Goal: Task Accomplishment & Management: Use online tool/utility

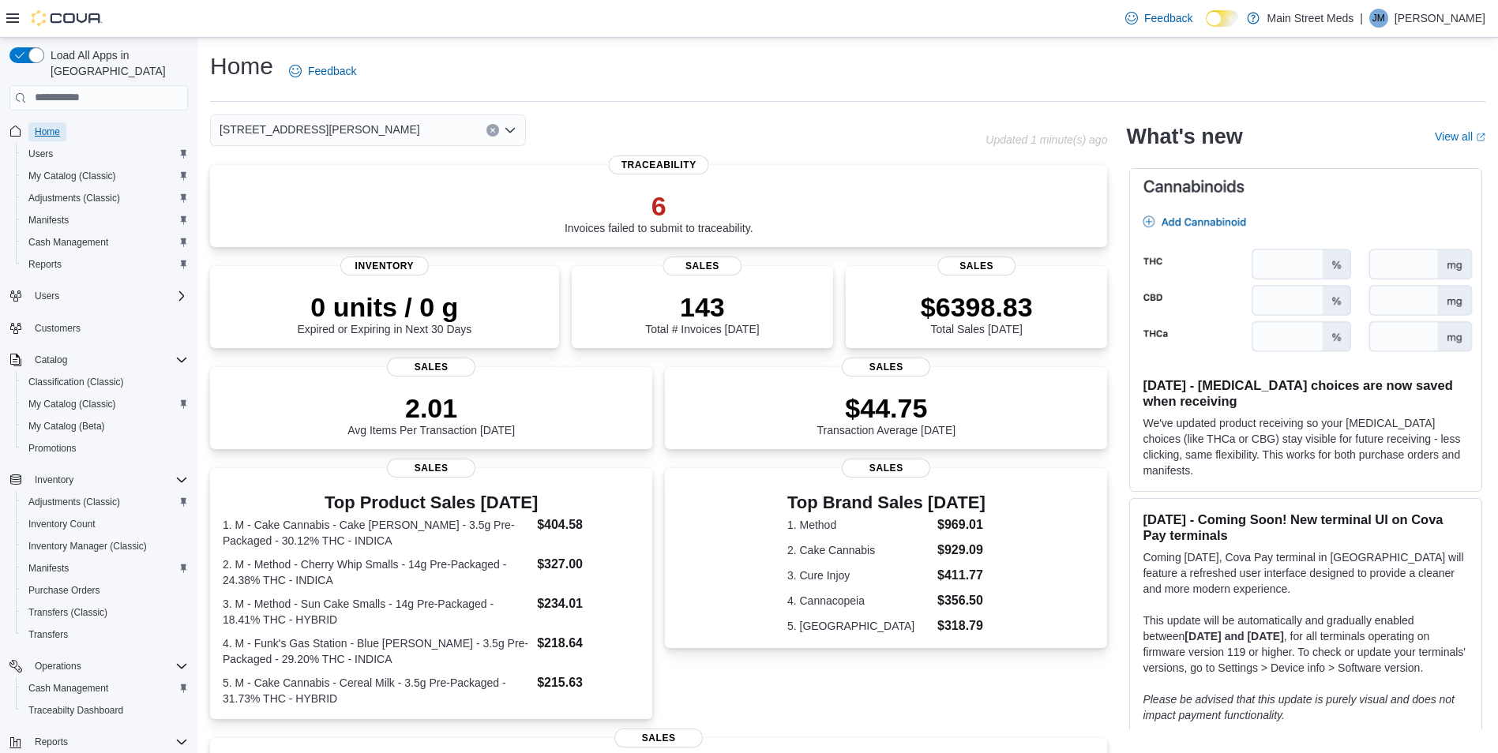
click at [51, 126] on span "Home" at bounding box center [47, 132] width 25 height 13
click at [51, 253] on button "Reports" at bounding box center [105, 264] width 178 height 22
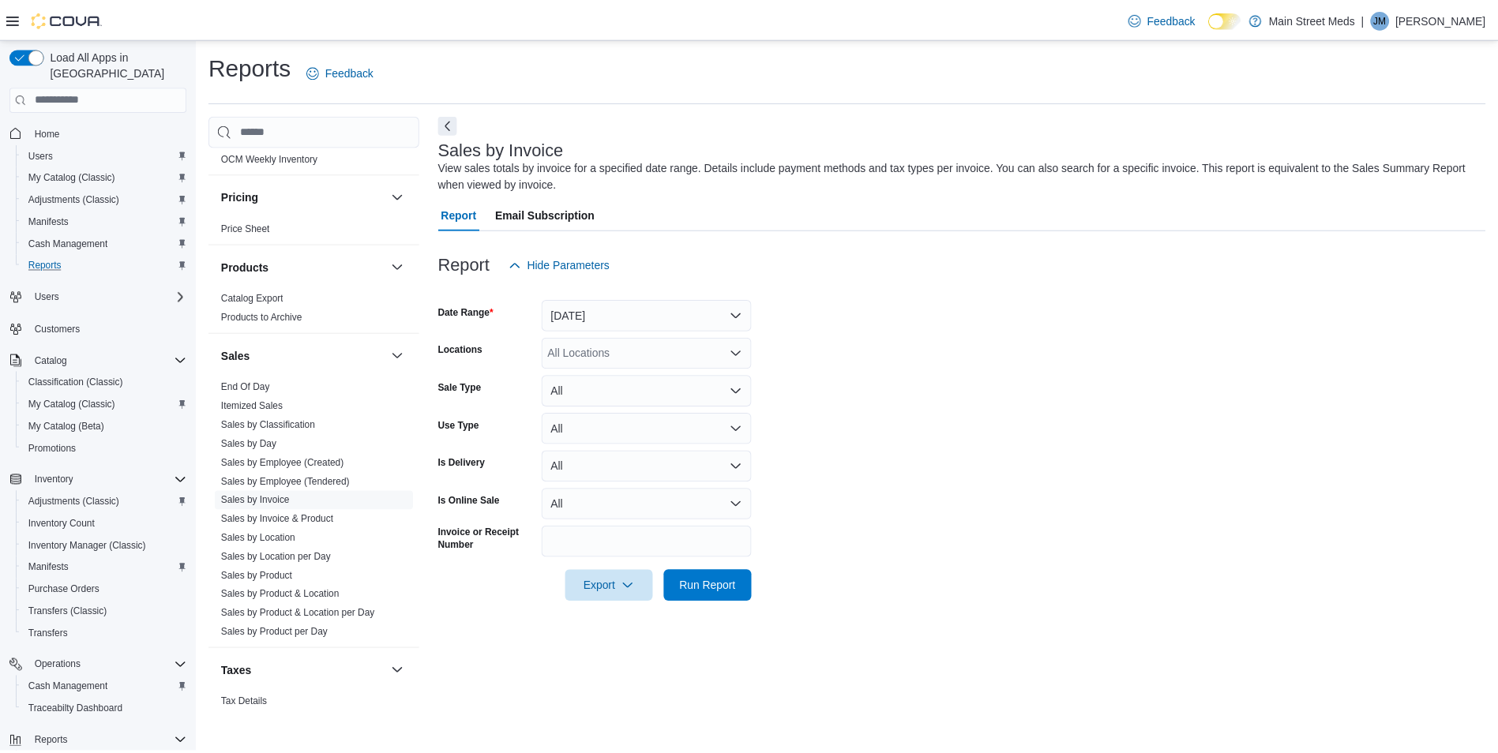
scroll to position [948, 0]
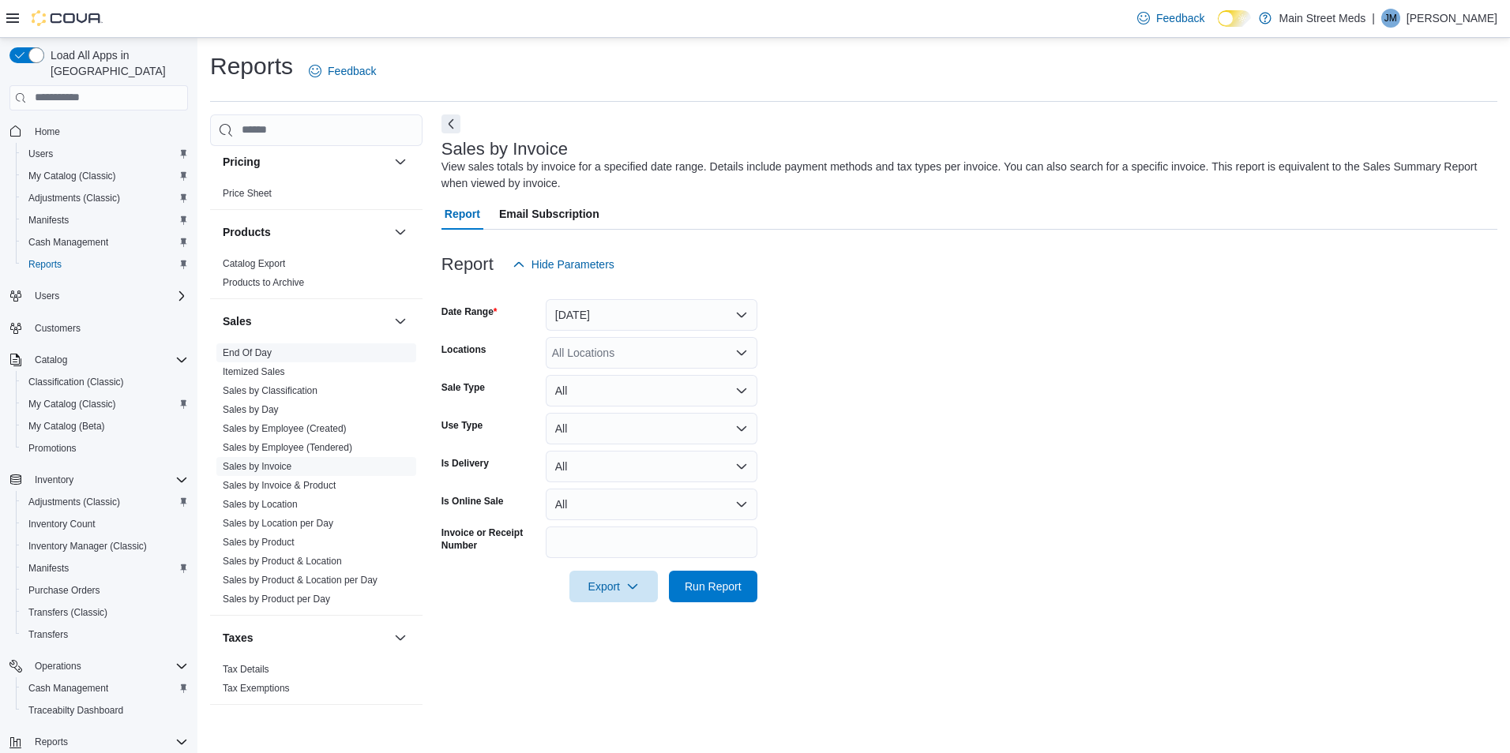
click at [263, 348] on link "End Of Day" at bounding box center [247, 352] width 49 height 11
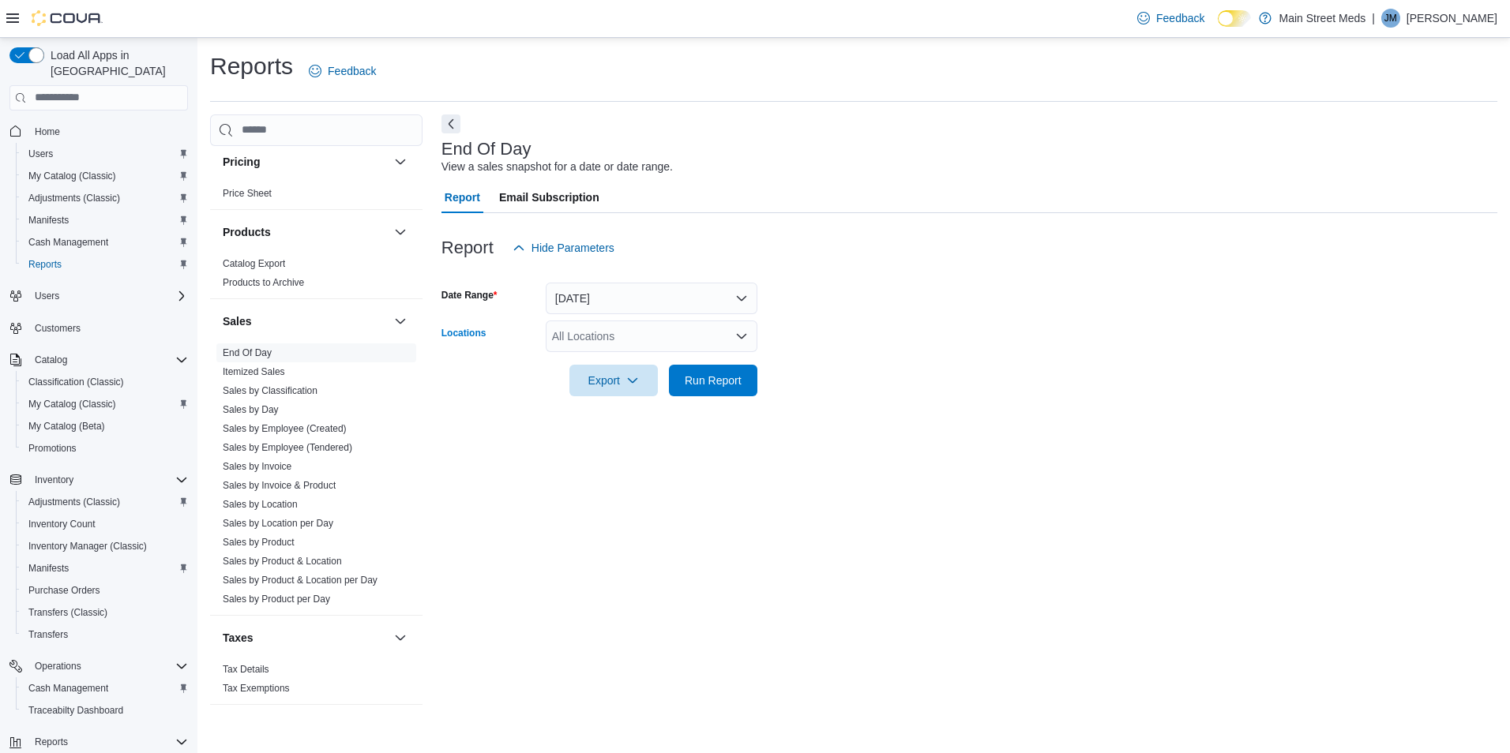
click at [592, 336] on div "All Locations" at bounding box center [652, 337] width 212 height 32
click at [618, 414] on span "[STREET_ADDRESS][PERSON_NAME]" at bounding box center [680, 409] width 201 height 16
click at [602, 451] on div "End Of Day View a sales snapshot for a date or date range. Report Email Subscri…" at bounding box center [969, 412] width 1056 height 597
click at [693, 386] on span "Run Report" at bounding box center [713, 380] width 57 height 16
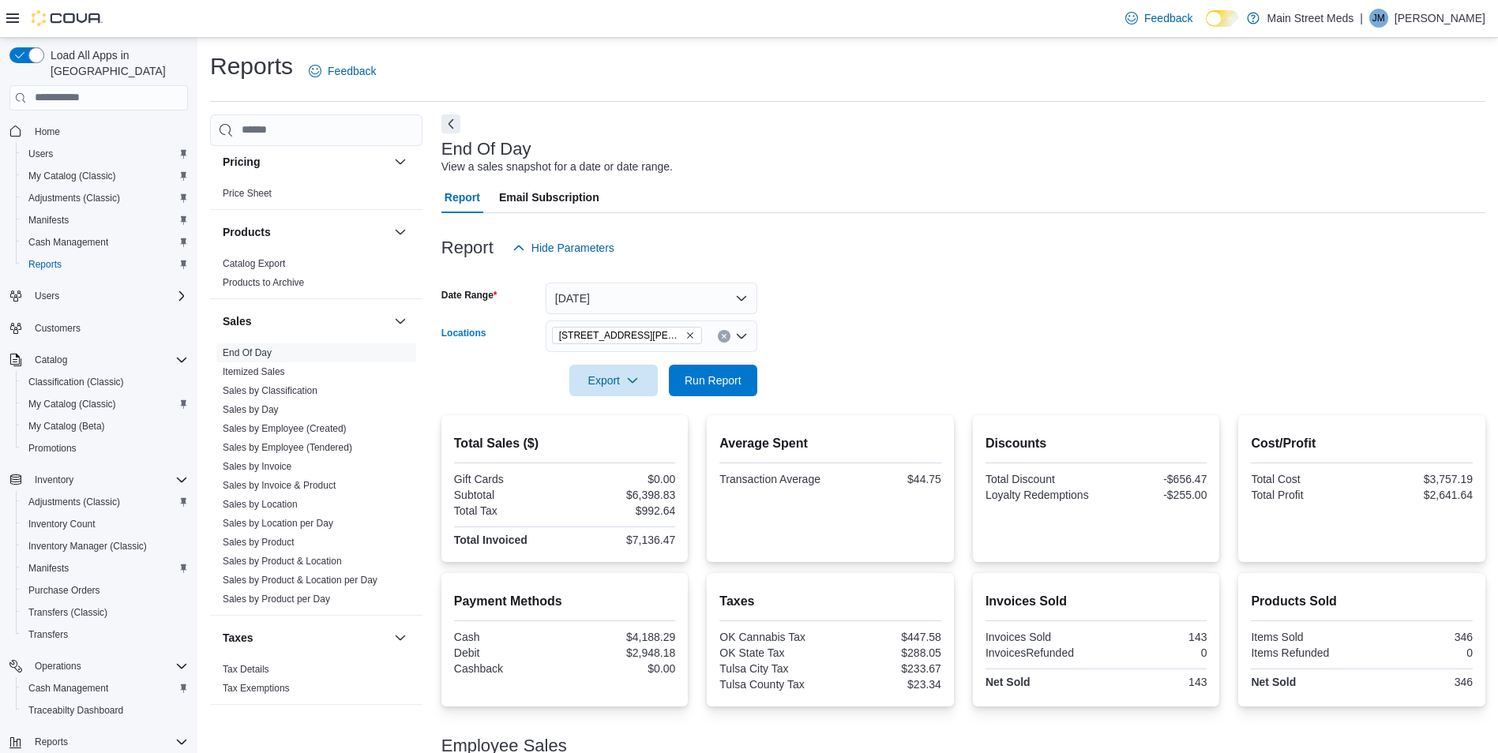
click at [722, 334] on icon "Clear input" at bounding box center [724, 336] width 4 height 4
click at [692, 396] on button "[STREET_ADDRESS]" at bounding box center [652, 386] width 212 height 23
click at [777, 345] on form "Date Range [DATE] Locations [STREET_ADDRESS] Export Run Report" at bounding box center [963, 330] width 1044 height 133
click at [734, 366] on span "Run Report" at bounding box center [712, 381] width 69 height 32
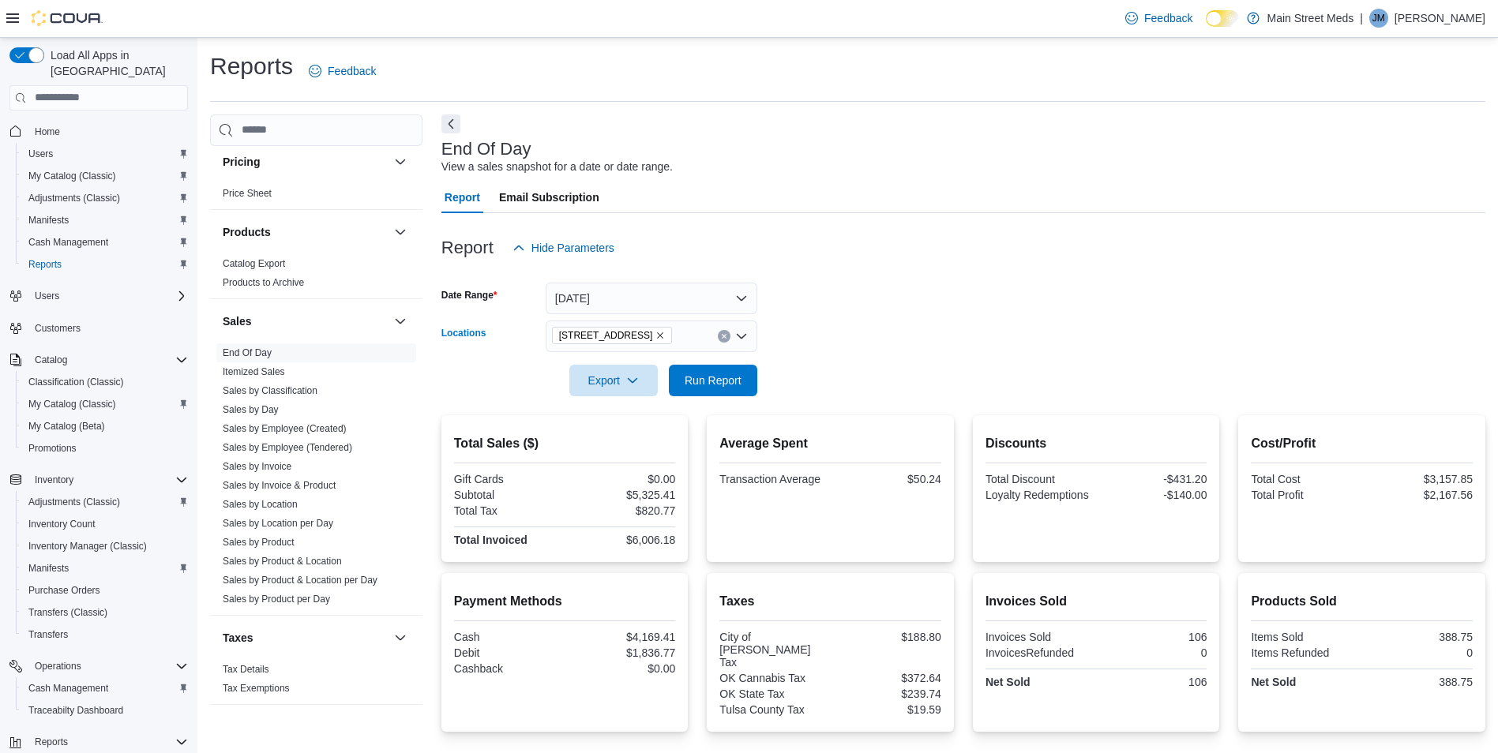
click at [724, 334] on icon "Clear input" at bounding box center [724, 336] width 6 height 6
click at [655, 404] on span "[STREET_ADDRESS][PERSON_NAME]" at bounding box center [680, 409] width 201 height 16
click at [789, 345] on form "Date Range [DATE] Locations [STREET_ADDRESS][PERSON_NAME] Selected. [STREET_ADD…" at bounding box center [963, 330] width 1044 height 133
click at [700, 380] on span "Run Report" at bounding box center [713, 380] width 57 height 16
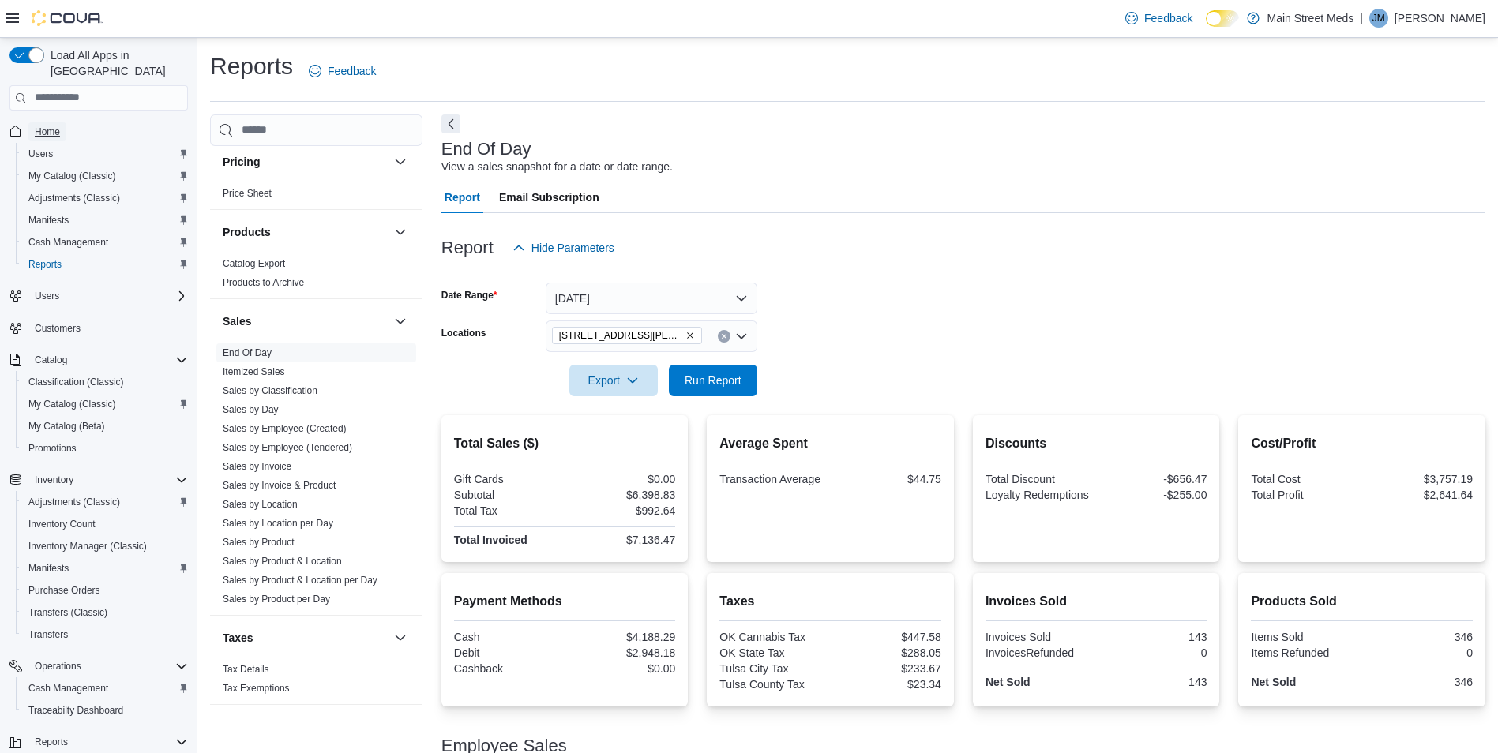
click at [54, 126] on span "Home" at bounding box center [47, 132] width 25 height 13
